Goal: Task Accomplishment & Management: Use online tool/utility

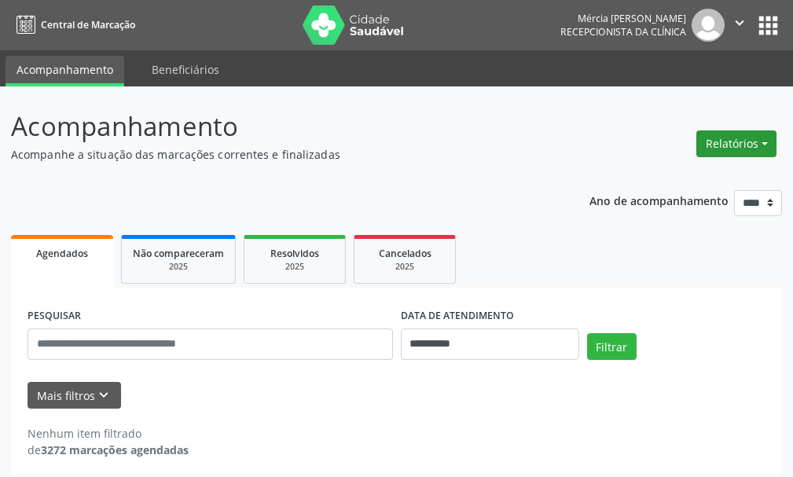
click at [717, 143] on button "Relatórios" at bounding box center [736, 143] width 80 height 27
click at [763, 142] on button "Relatórios" at bounding box center [736, 143] width 80 height 27
click at [763, 141] on button "Relatórios" at bounding box center [736, 143] width 80 height 27
click at [649, 176] on link "Agendamentos" at bounding box center [692, 178] width 169 height 22
select select "*"
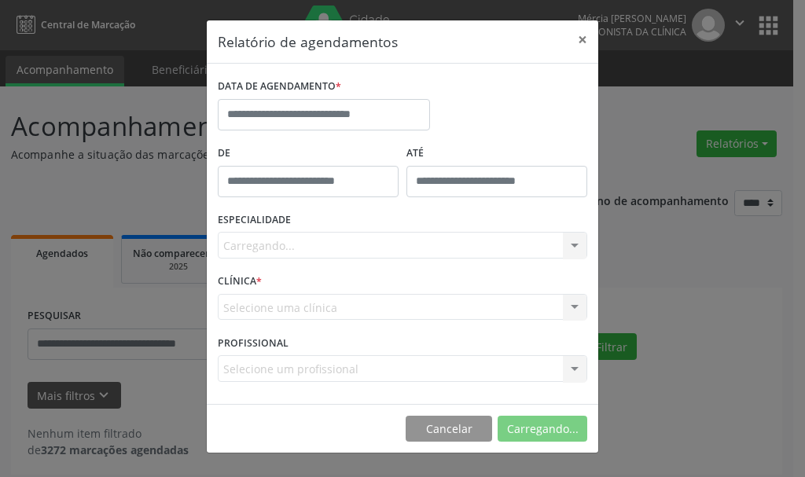
click at [649, 176] on div "Relatório de agendamentos × DATA DE AGENDAMENTO * De ATÉ ESPECIALIDADE [GEOGRAP…" at bounding box center [402, 238] width 805 height 477
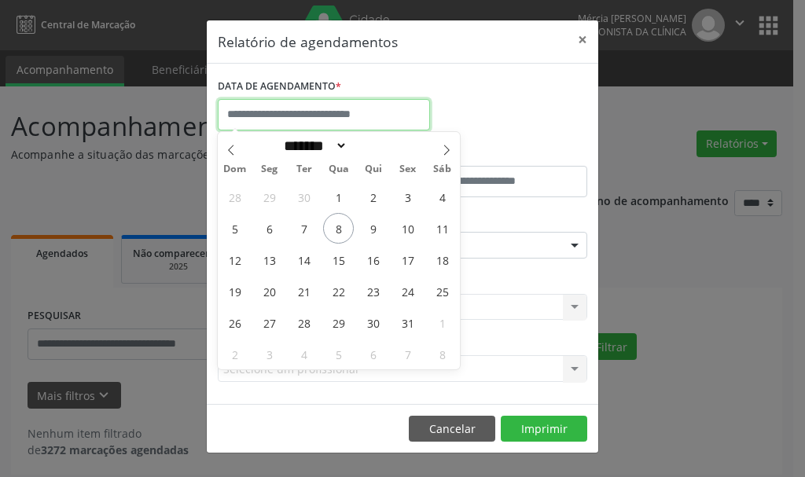
click at [325, 107] on input "text" at bounding box center [324, 114] width 212 height 31
click at [339, 259] on span "15" at bounding box center [338, 259] width 31 height 31
type input "**********"
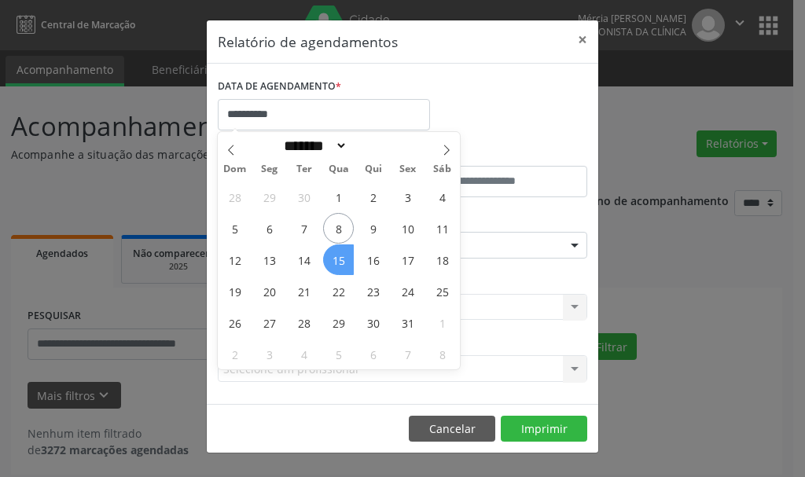
click at [339, 259] on span "15" at bounding box center [338, 259] width 31 height 31
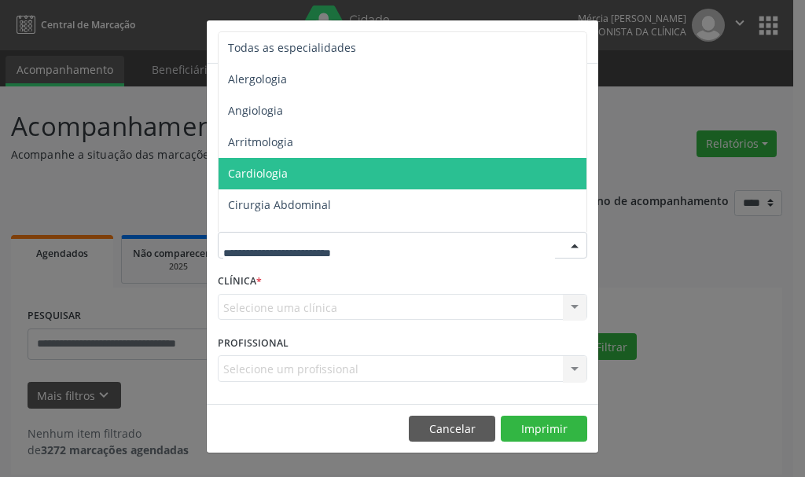
scroll to position [550, 0]
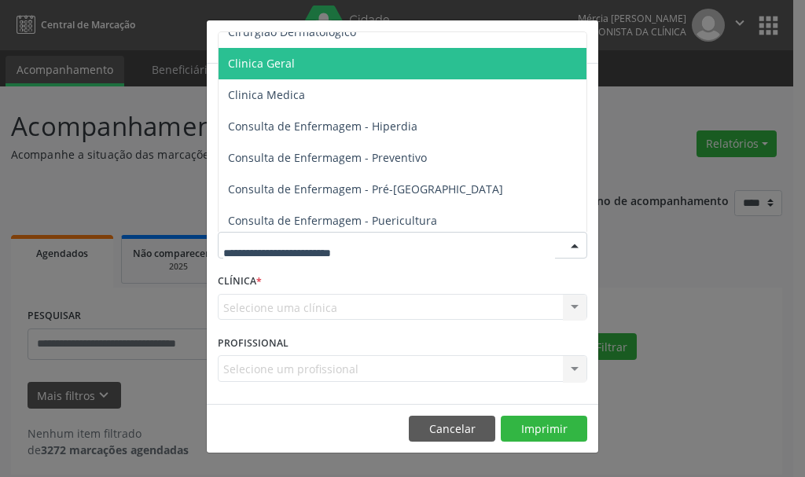
click at [271, 62] on span "Clinica Geral" at bounding box center [261, 63] width 67 height 15
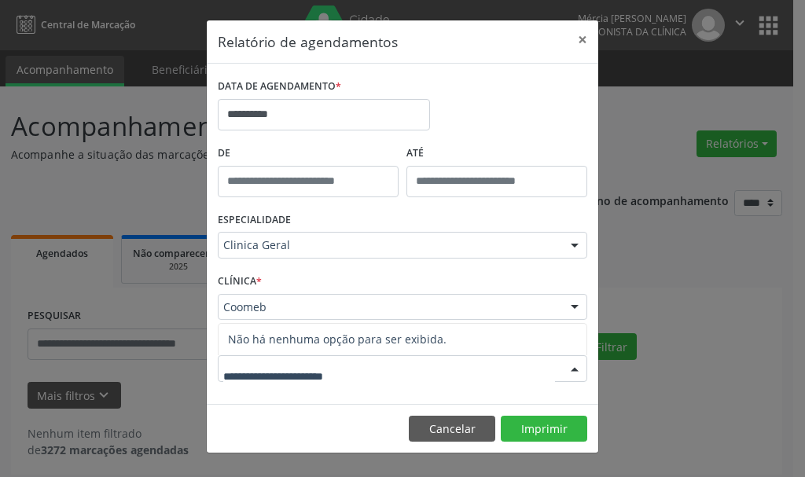
click at [573, 368] on div at bounding box center [575, 369] width 24 height 27
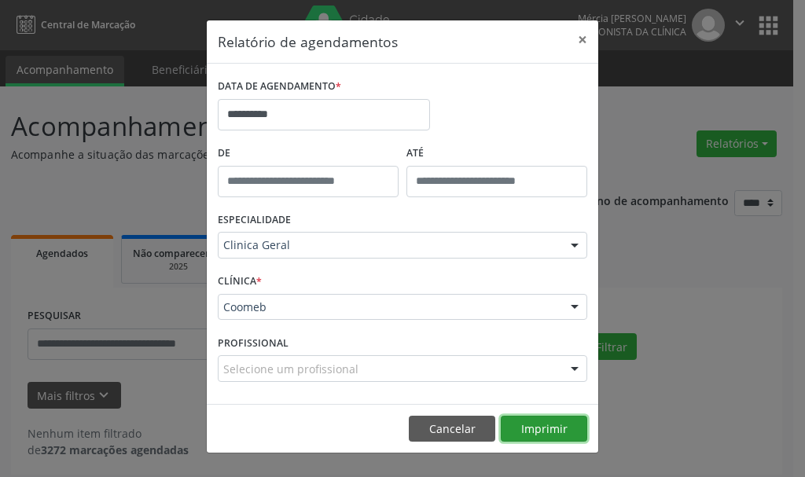
click at [538, 427] on button "Imprimir" at bounding box center [544, 429] width 86 height 27
